Goal: Check status: Check status

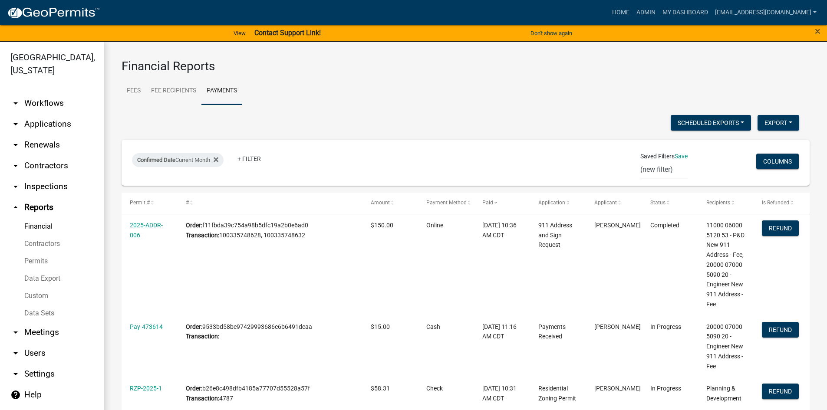
scroll to position [68, 0]
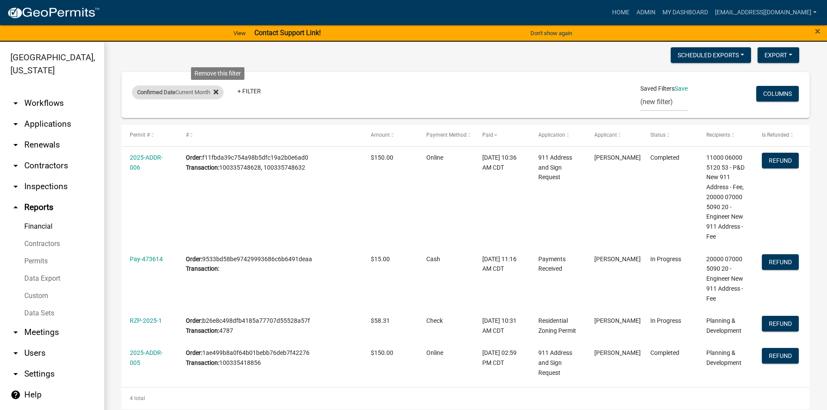
click at [218, 90] on icon at bounding box center [216, 91] width 5 height 5
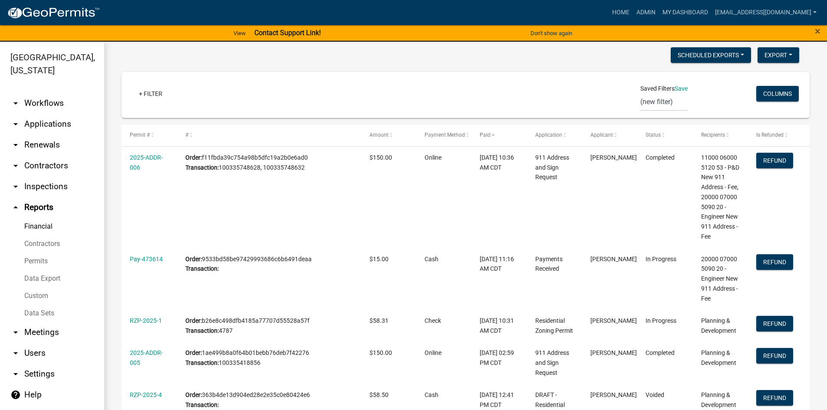
click at [39, 114] on link "arrow_drop_down Applications" at bounding box center [52, 124] width 104 height 21
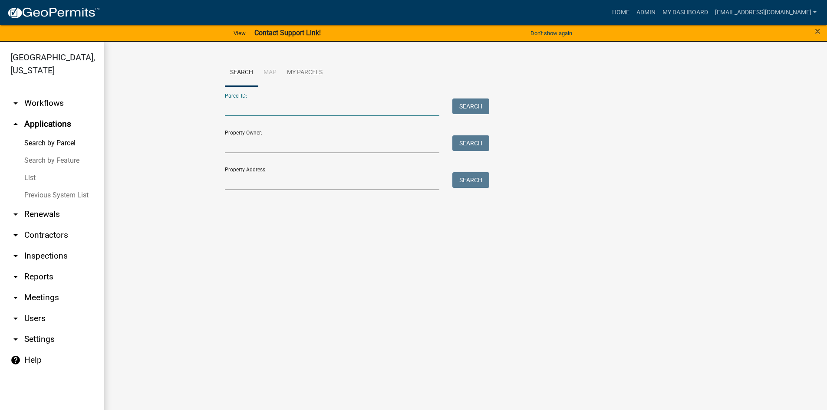
click at [248, 111] on input "Parcel ID:" at bounding box center [332, 108] width 215 height 18
paste input "1516300400"
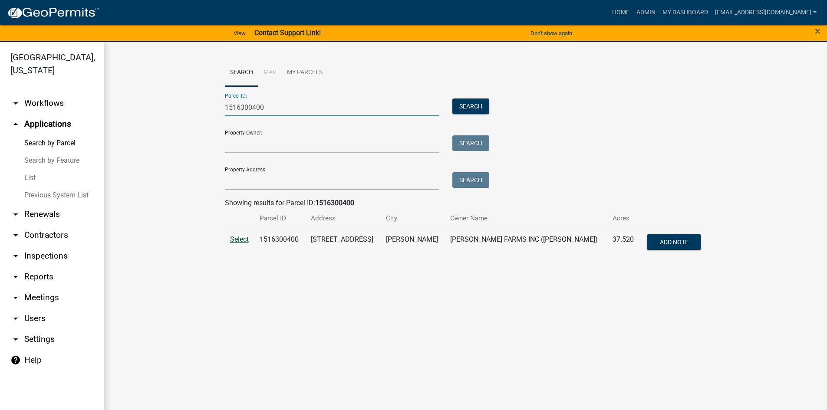
type input "1516300400"
click at [240, 239] on span "Select" at bounding box center [239, 239] width 19 height 8
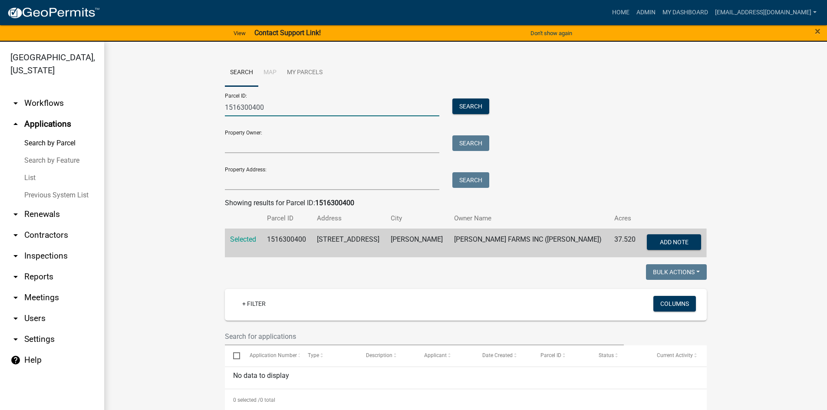
click at [255, 102] on input "1516300400" at bounding box center [332, 108] width 215 height 18
click at [255, 103] on input "1516300400" at bounding box center [332, 108] width 215 height 18
paste input "text"
click at [344, 106] on input "Parcel ID:" at bounding box center [332, 108] width 215 height 18
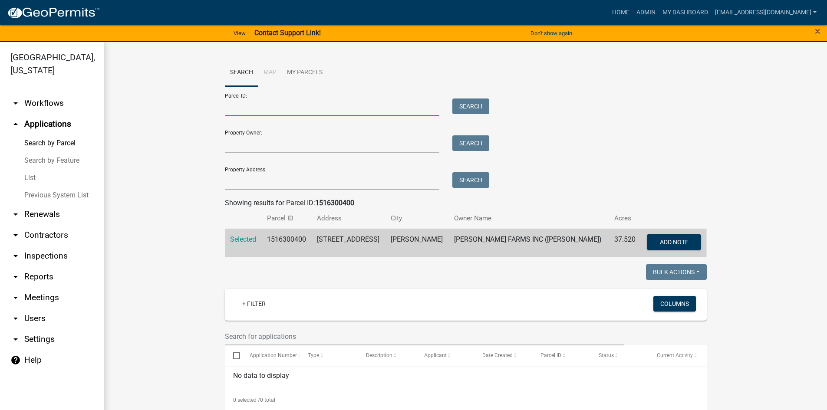
click at [289, 103] on input "Parcel ID:" at bounding box center [332, 108] width 215 height 18
paste input "0519205010"
type input "0519205010"
click at [464, 106] on button "Search" at bounding box center [470, 107] width 37 height 16
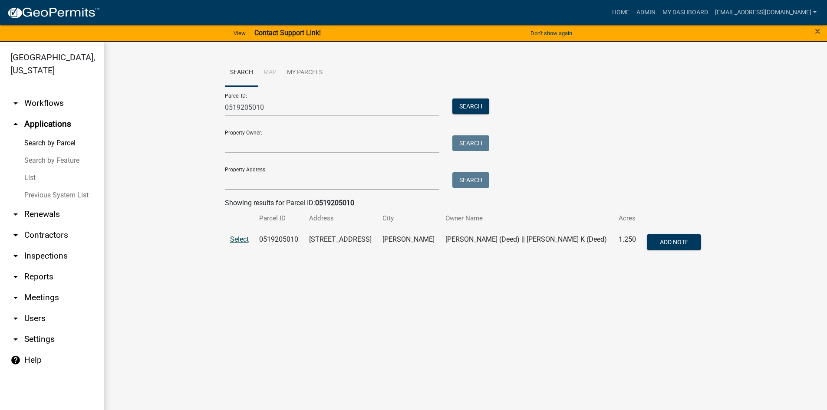
click at [237, 238] on span "Select" at bounding box center [239, 239] width 19 height 8
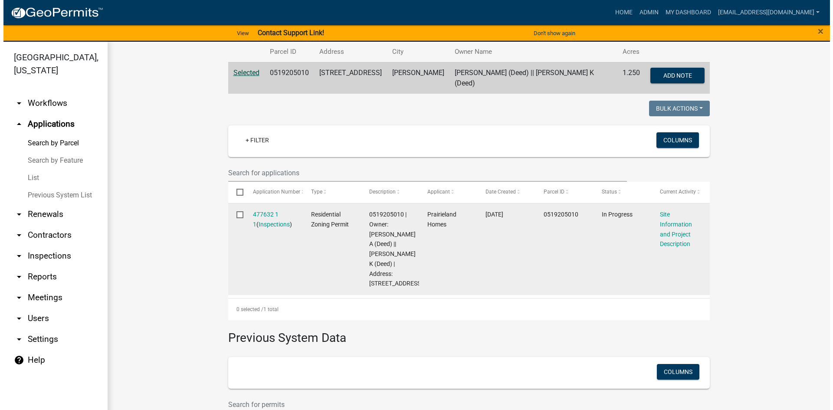
scroll to position [174, 0]
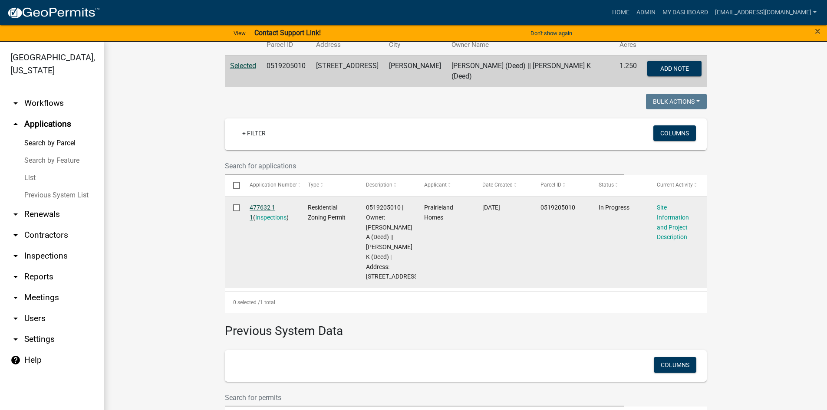
click at [256, 204] on link "477632 1 1" at bounding box center [263, 212] width 26 height 17
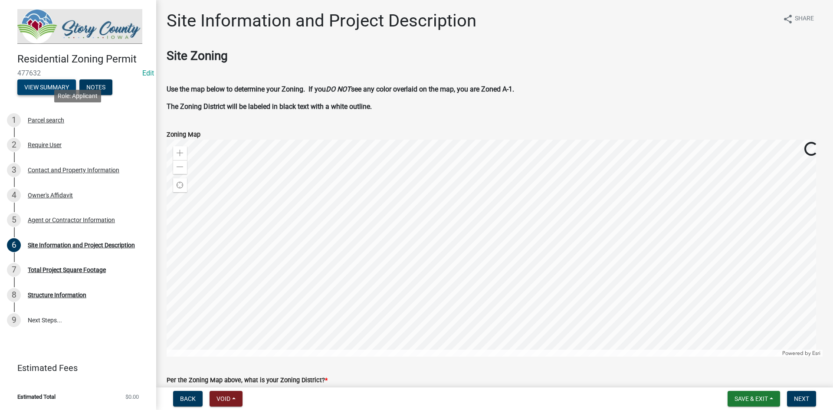
click at [62, 88] on button "View Summary" at bounding box center [46, 87] width 59 height 16
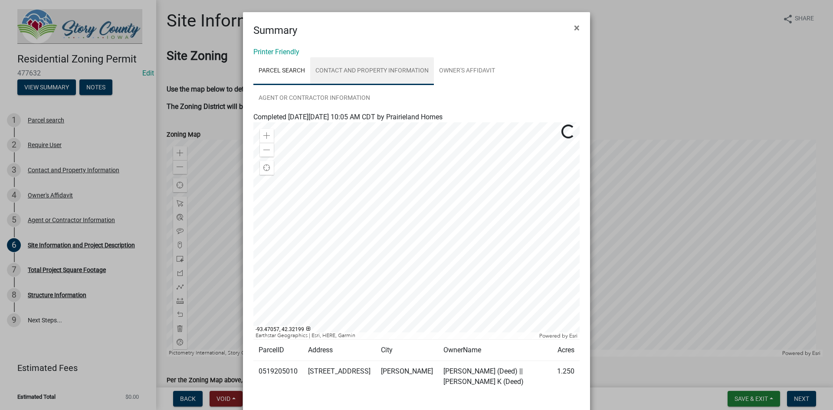
click at [328, 69] on link "Contact and Property Information" at bounding box center [372, 71] width 124 height 28
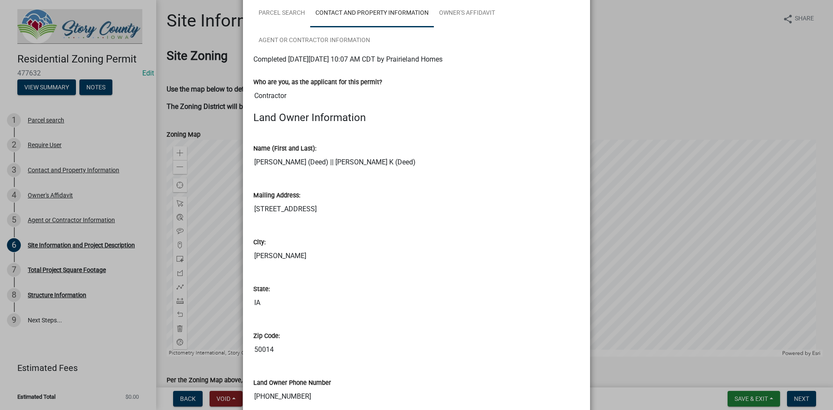
scroll to position [46, 0]
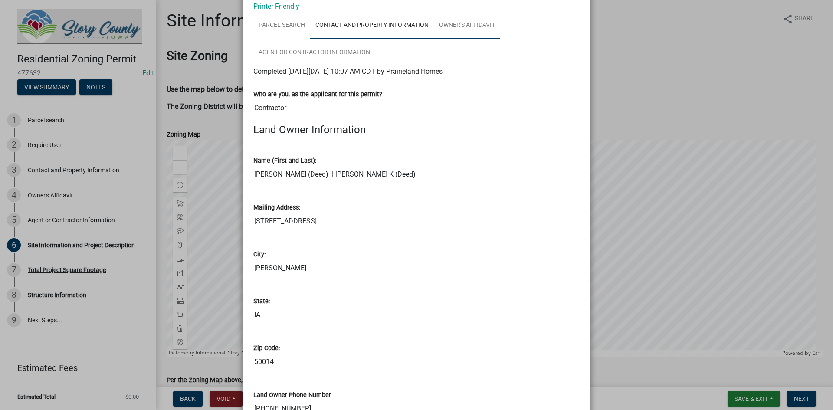
click at [444, 23] on link "Owner's Affidavit" at bounding box center [467, 26] width 66 height 28
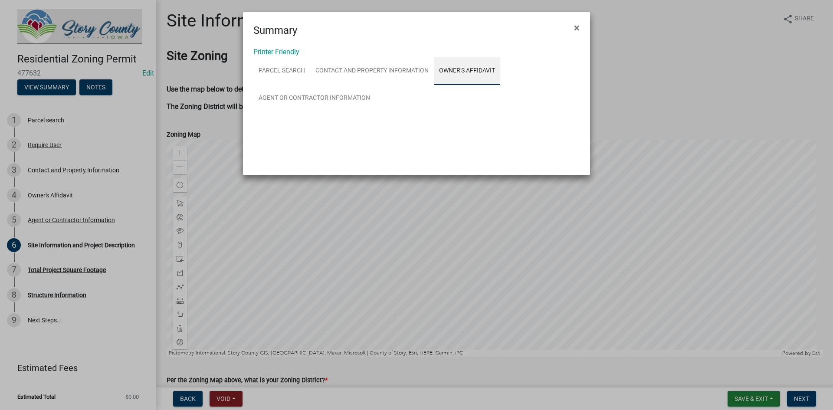
scroll to position [0, 0]
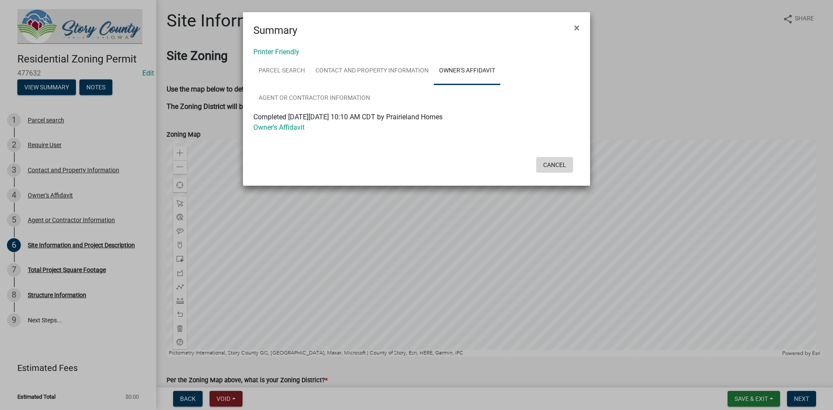
click at [545, 168] on button "Cancel" at bounding box center [554, 165] width 37 height 16
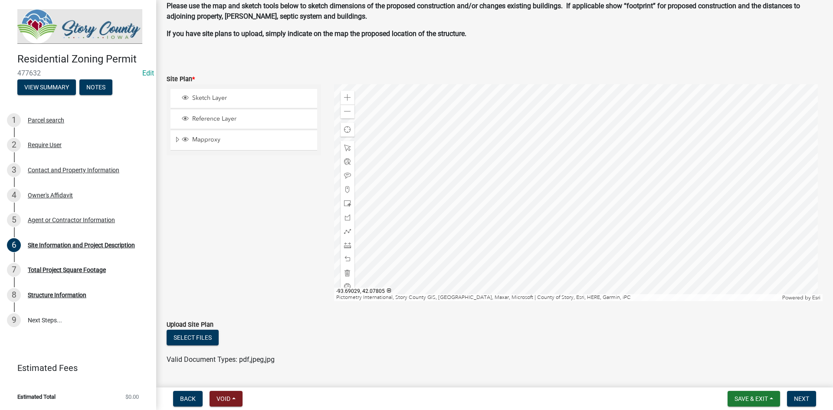
scroll to position [568, 0]
